Goal: Information Seeking & Learning: Understand process/instructions

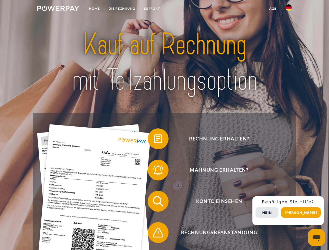
click at [58, 9] on img at bounding box center [58, 8] width 42 height 5
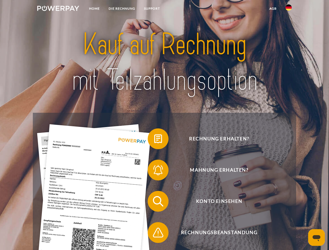
click at [289, 9] on img at bounding box center [289, 7] width 6 height 6
click at [273, 9] on link "agb" at bounding box center [273, 8] width 16 height 9
click at [154, 140] on span at bounding box center [150, 139] width 26 height 26
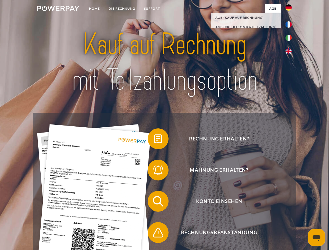
click at [154, 171] on span at bounding box center [150, 170] width 26 height 26
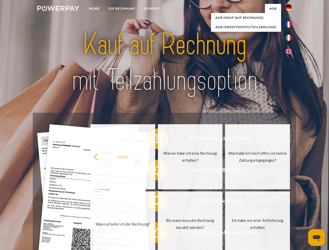
click at [158, 203] on link "Bis wann muss die Rechnung bezahlt werden?" at bounding box center [190, 224] width 65 height 65
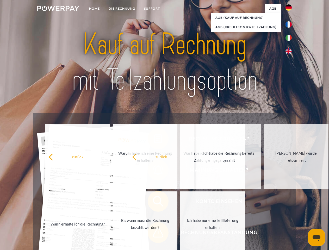
click at [154, 234] on span at bounding box center [150, 233] width 26 height 26
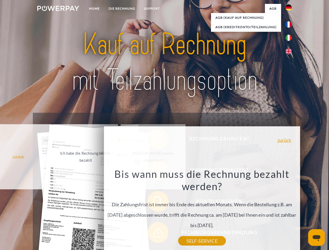
click at [290, 211] on div "Rechnung erhalten? Mahnung erhalten? Konto einsehen" at bounding box center [164, 217] width 263 height 209
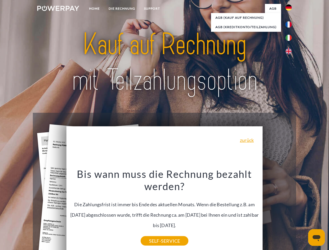
click at [277, 212] on span "Konto einsehen" at bounding box center [219, 201] width 128 height 21
click at [303, 213] on header "Home DIE RECHNUNG SUPPORT" at bounding box center [164, 180] width 329 height 360
